Goal: Transaction & Acquisition: Purchase product/service

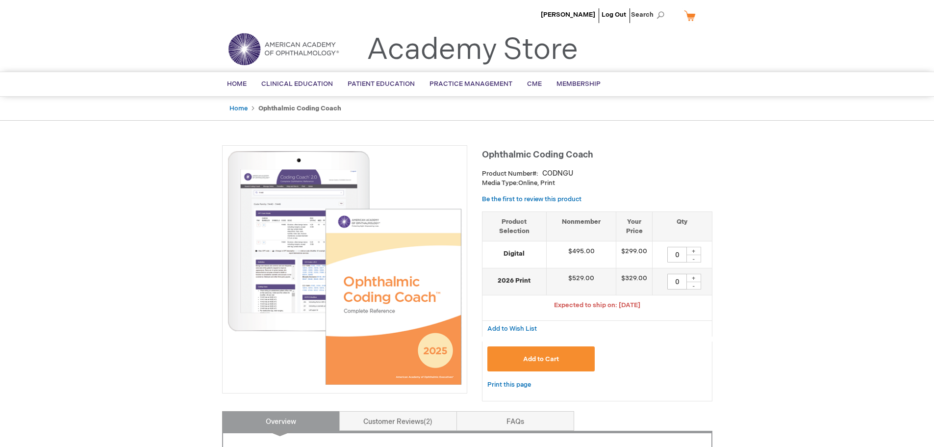
click at [697, 279] on div "+" at bounding box center [693, 277] width 15 height 8
type input "1"
click at [518, 360] on button "Add to Cart" at bounding box center [541, 358] width 108 height 25
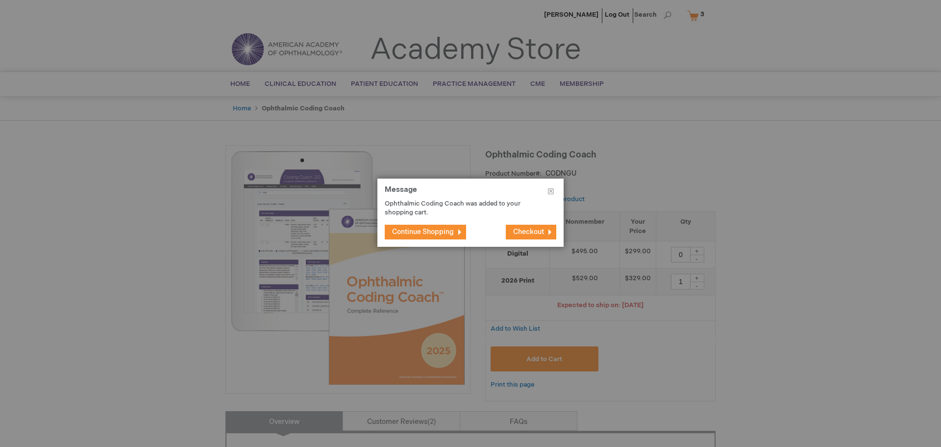
click at [513, 234] on span "Checkout" at bounding box center [528, 231] width 31 height 8
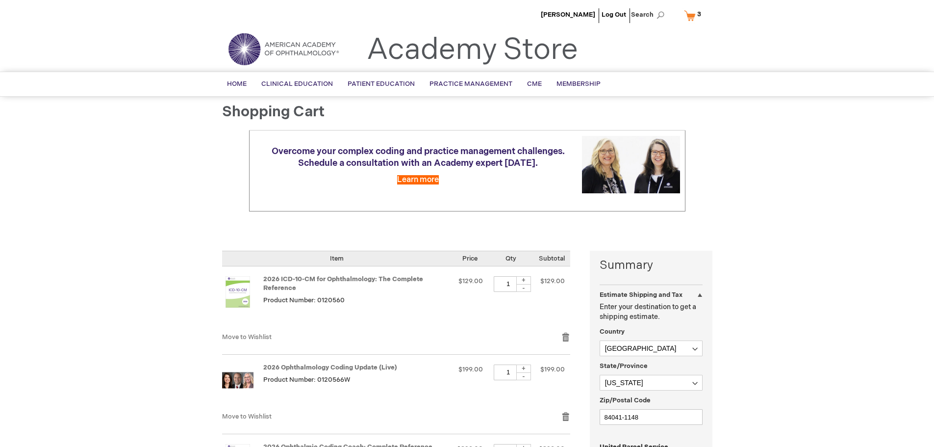
select select "US"
select select "58"
